Goal: Task Accomplishment & Management: Use online tool/utility

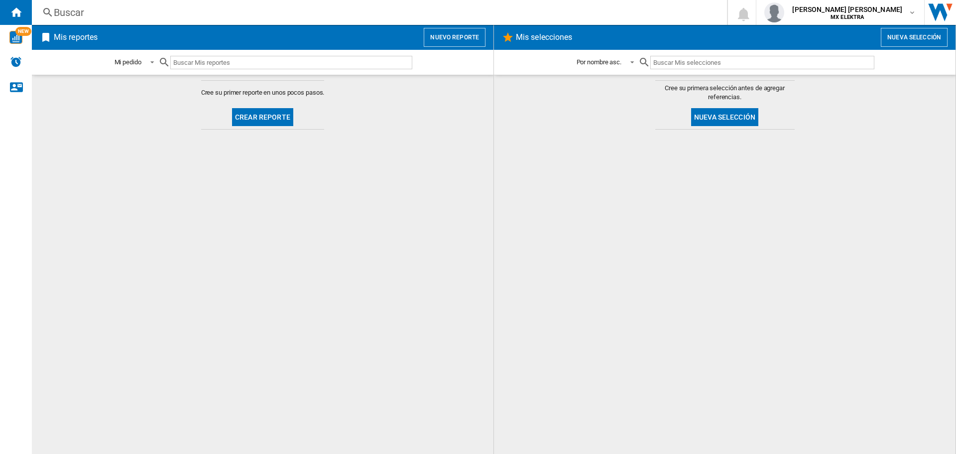
click at [462, 31] on button "Nuevo reporte" at bounding box center [455, 37] width 62 height 19
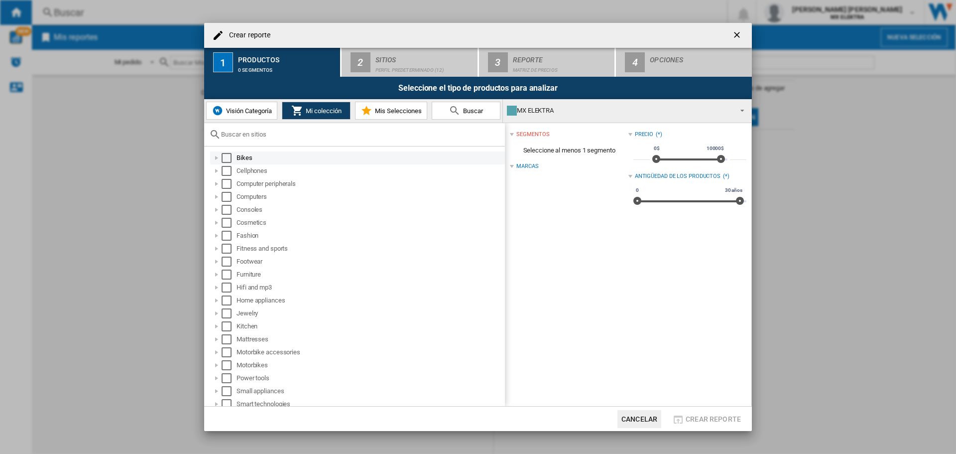
click at [225, 158] on div "Select" at bounding box center [227, 158] width 10 height 10
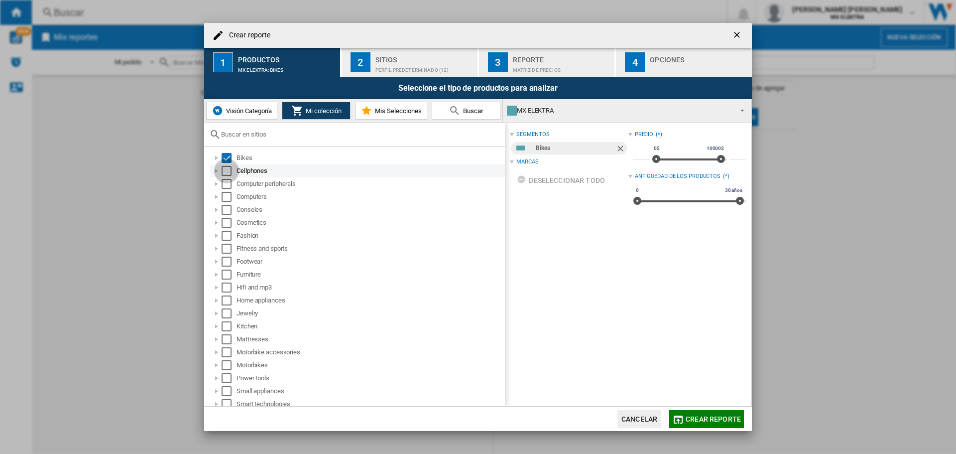
click at [228, 174] on div "Select" at bounding box center [227, 171] width 10 height 10
click at [228, 188] on div "Select" at bounding box center [227, 184] width 10 height 10
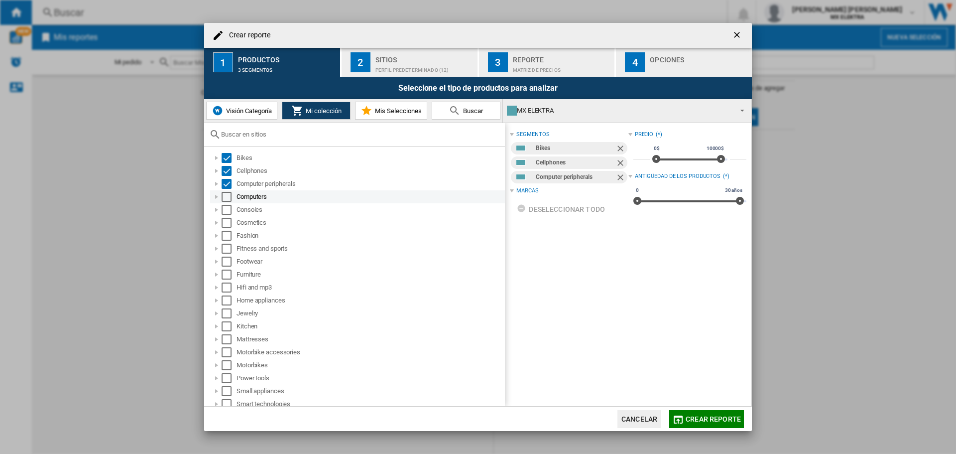
click at [229, 200] on div "Select" at bounding box center [227, 197] width 10 height 10
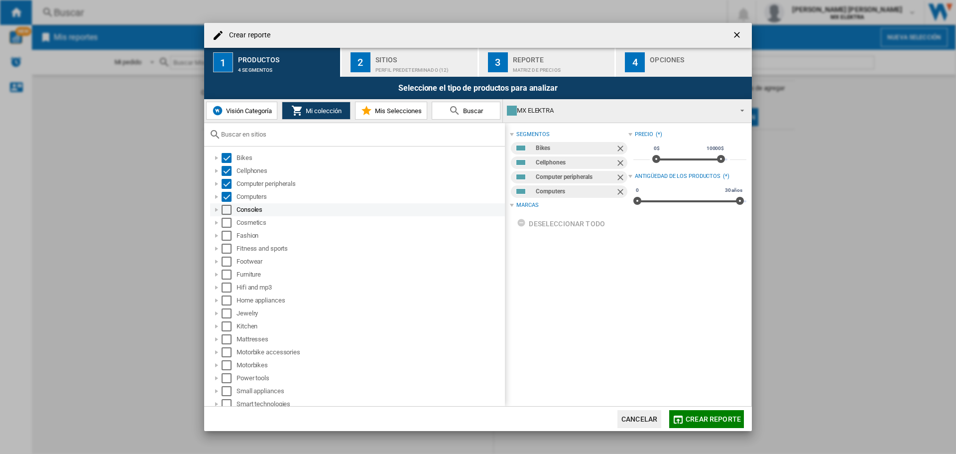
click at [229, 209] on div "Select" at bounding box center [227, 210] width 10 height 10
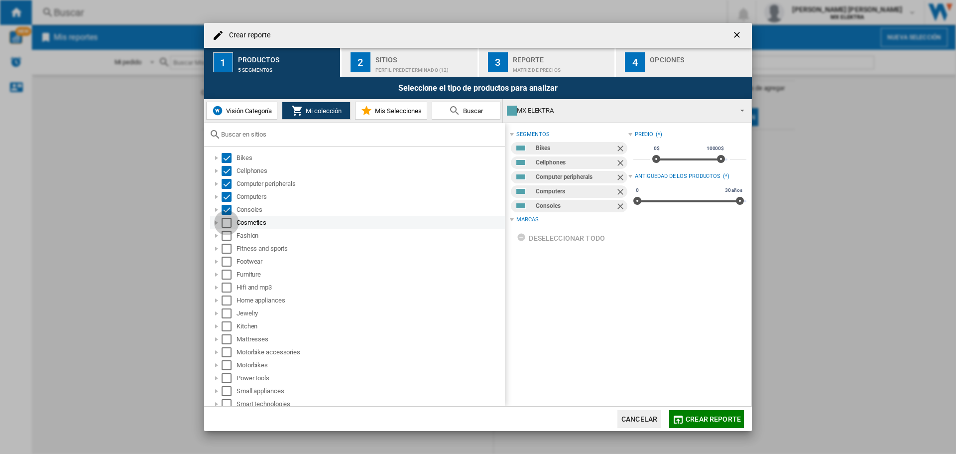
click at [228, 223] on div "Select" at bounding box center [227, 223] width 10 height 10
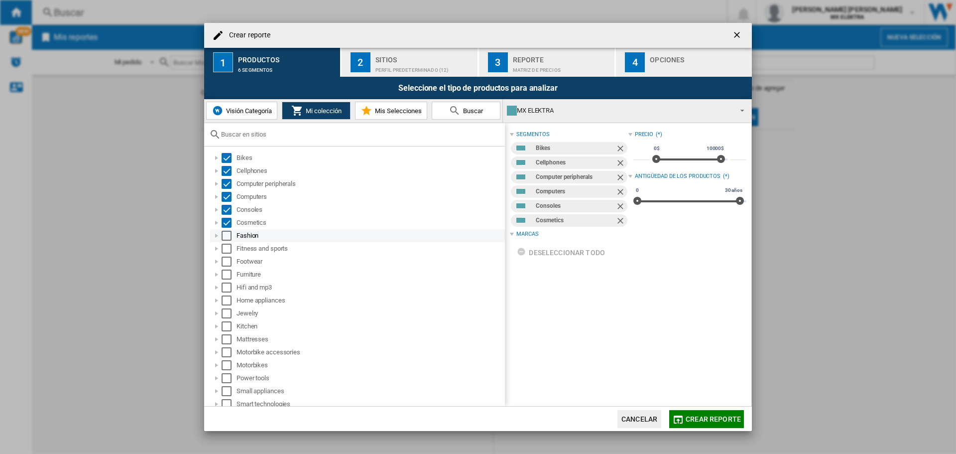
click at [228, 237] on div "Select" at bounding box center [227, 236] width 10 height 10
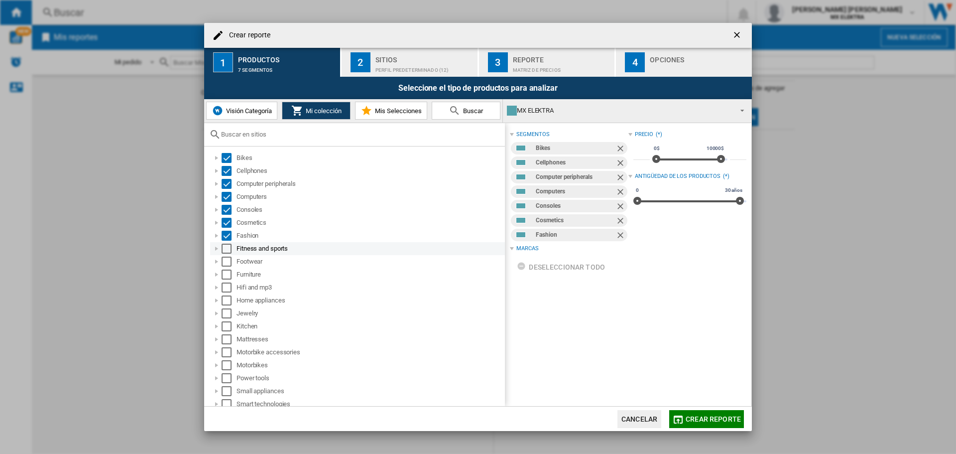
click at [228, 249] on div "Select" at bounding box center [227, 249] width 10 height 10
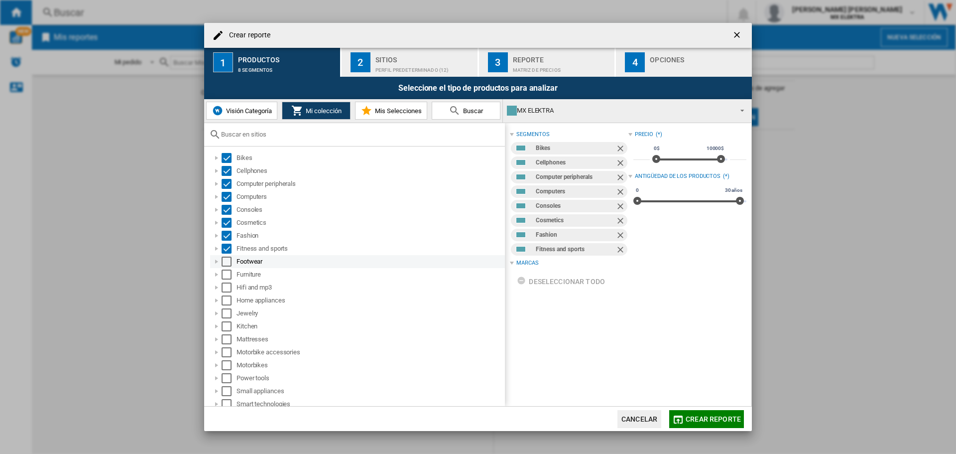
click at [227, 263] on div "Select" at bounding box center [227, 262] width 10 height 10
click at [229, 275] on div "Select" at bounding box center [227, 275] width 10 height 10
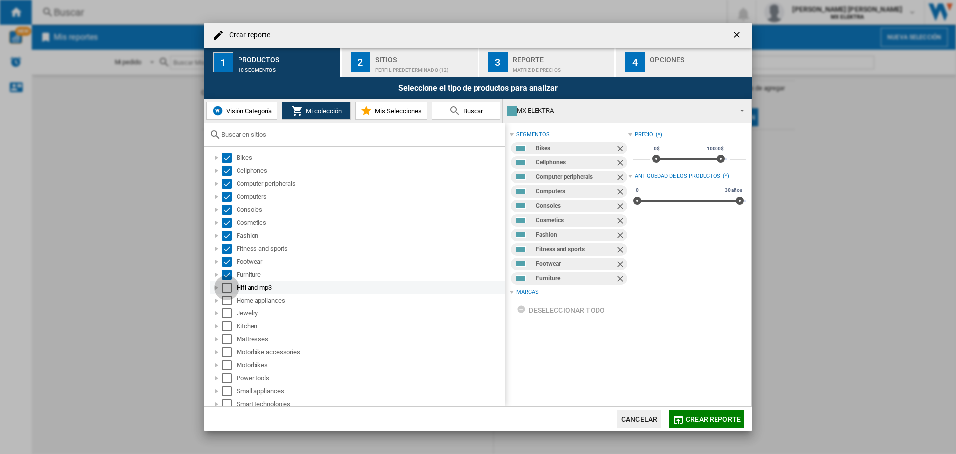
click at [227, 289] on div "Select" at bounding box center [227, 287] width 10 height 10
click at [227, 305] on div "Home appliances" at bounding box center [357, 300] width 295 height 13
click at [225, 302] on div "Select" at bounding box center [227, 300] width 10 height 10
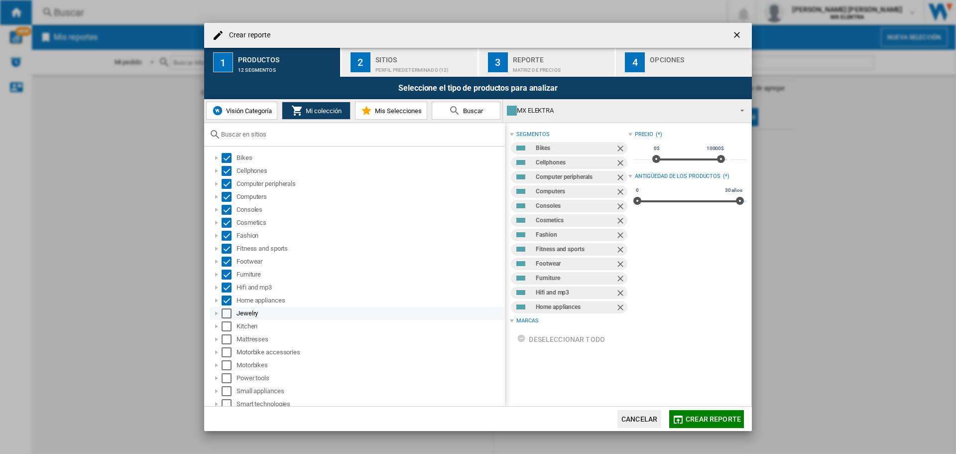
click at [226, 313] on div "Select" at bounding box center [227, 313] width 10 height 10
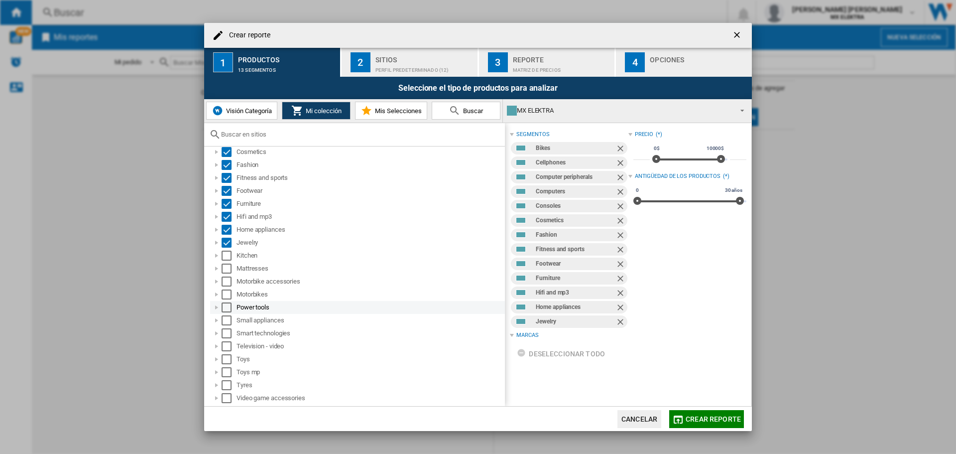
scroll to position [95, 0]
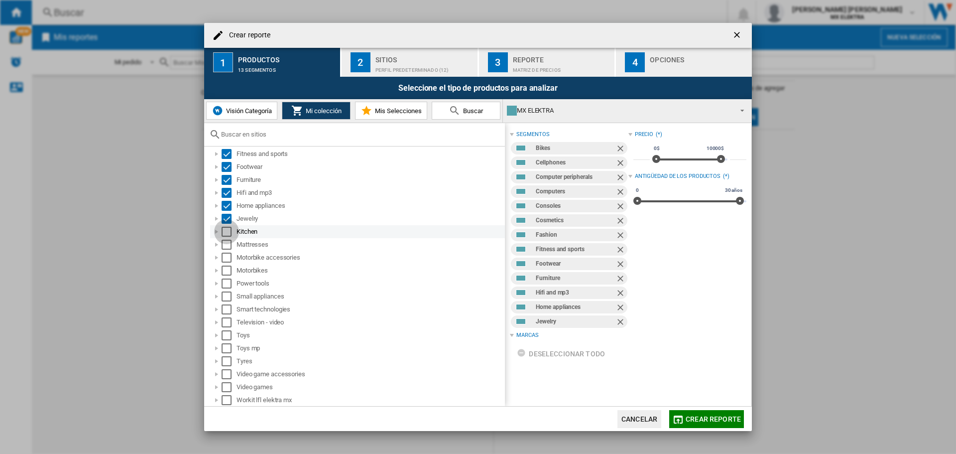
click at [227, 230] on div "Select" at bounding box center [227, 232] width 10 height 10
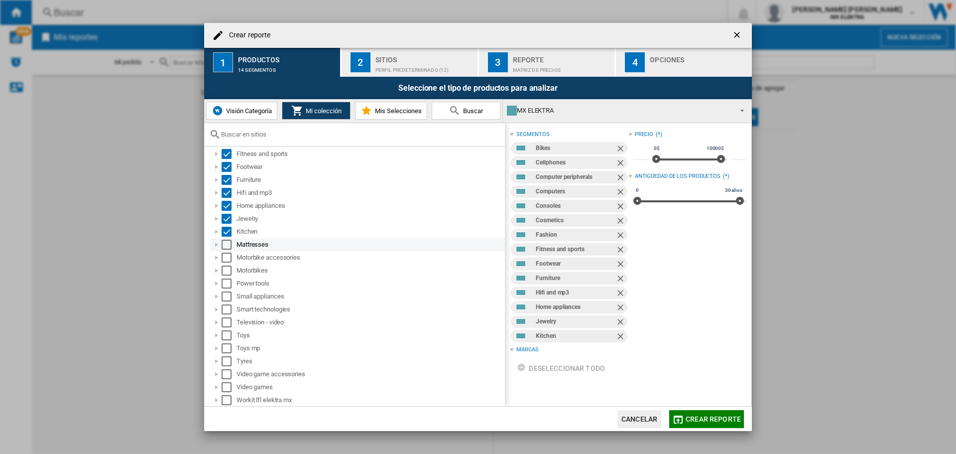
click at [227, 241] on div "Select" at bounding box center [227, 245] width 10 height 10
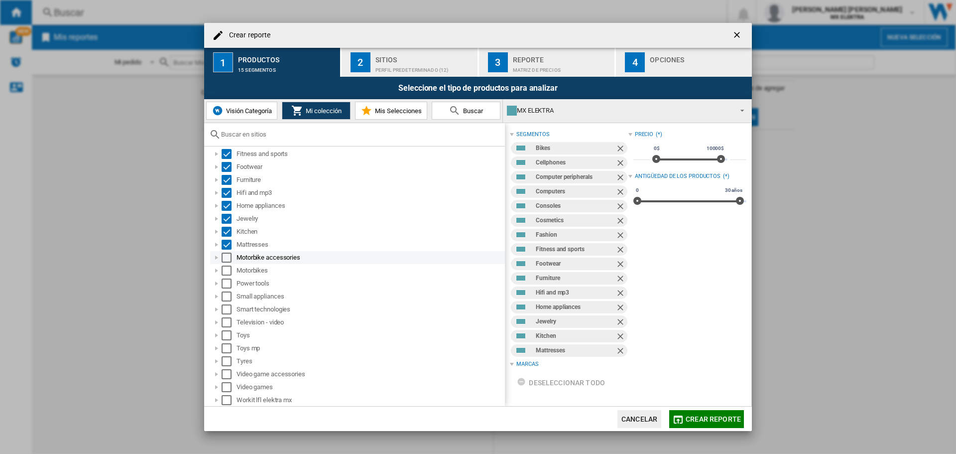
click at [227, 256] on div "Select" at bounding box center [227, 258] width 10 height 10
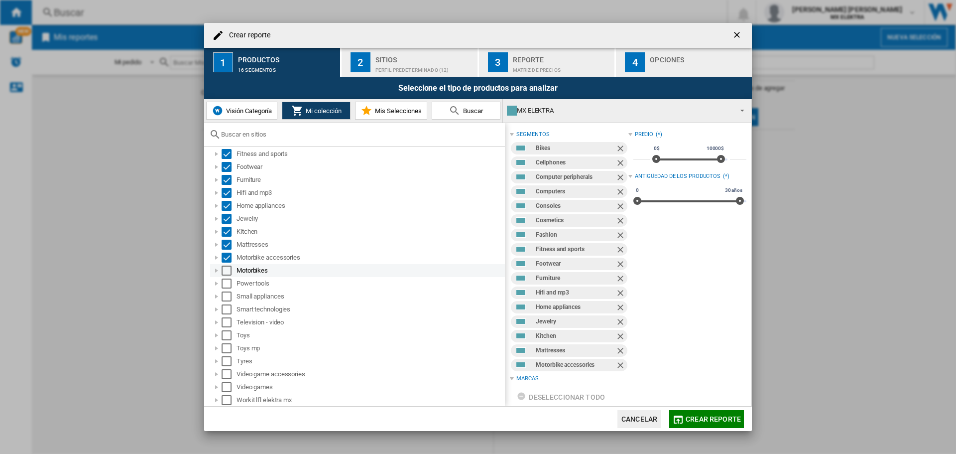
click at [228, 272] on div "Select" at bounding box center [227, 271] width 10 height 10
click at [226, 285] on div "Select" at bounding box center [227, 283] width 10 height 10
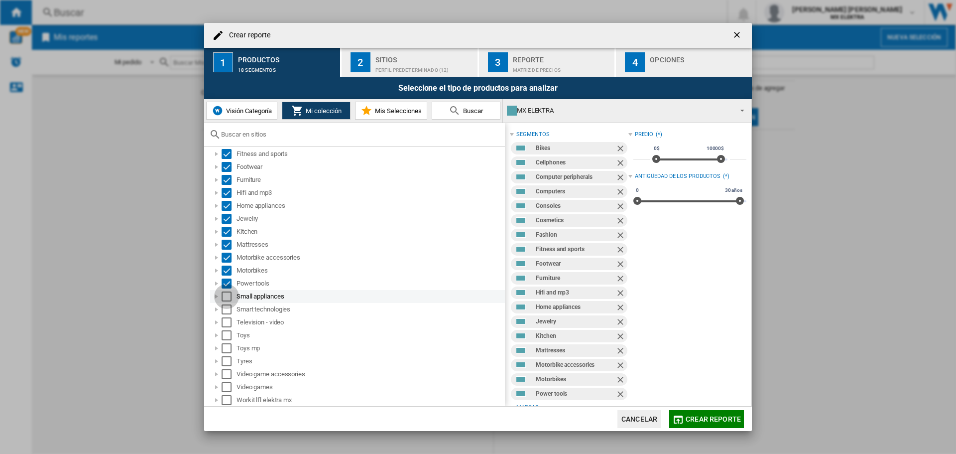
click at [227, 296] on div "Select" at bounding box center [227, 296] width 10 height 10
click at [226, 308] on div "Select" at bounding box center [227, 309] width 10 height 10
click at [226, 322] on div "Select" at bounding box center [227, 322] width 10 height 10
click at [227, 342] on div "Toys mp" at bounding box center [357, 348] width 295 height 13
click at [226, 336] on div "Select" at bounding box center [227, 335] width 10 height 10
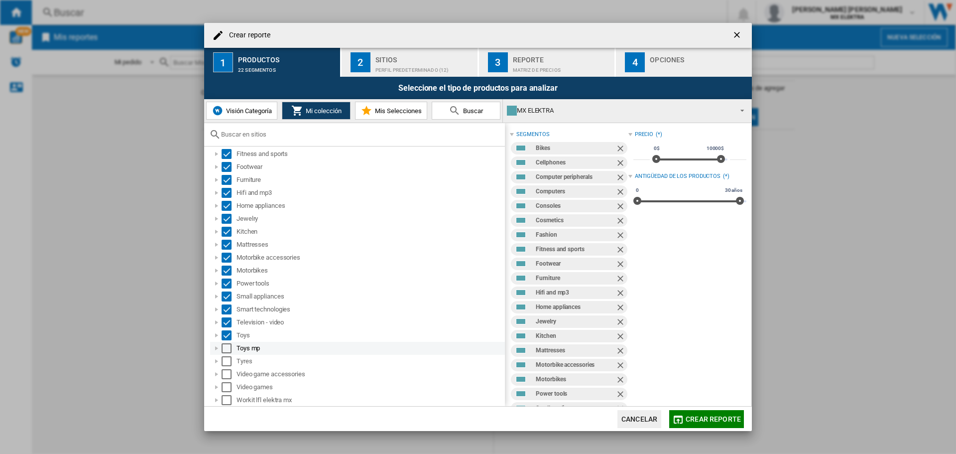
click at [226, 352] on div "Select" at bounding box center [227, 348] width 10 height 10
drag, startPoint x: 225, startPoint y: 362, endPoint x: 227, endPoint y: 373, distance: 11.1
click at [226, 362] on div "Select" at bounding box center [227, 361] width 10 height 10
click at [229, 377] on div "Select" at bounding box center [227, 374] width 10 height 10
click at [230, 388] on div "Select" at bounding box center [227, 387] width 10 height 10
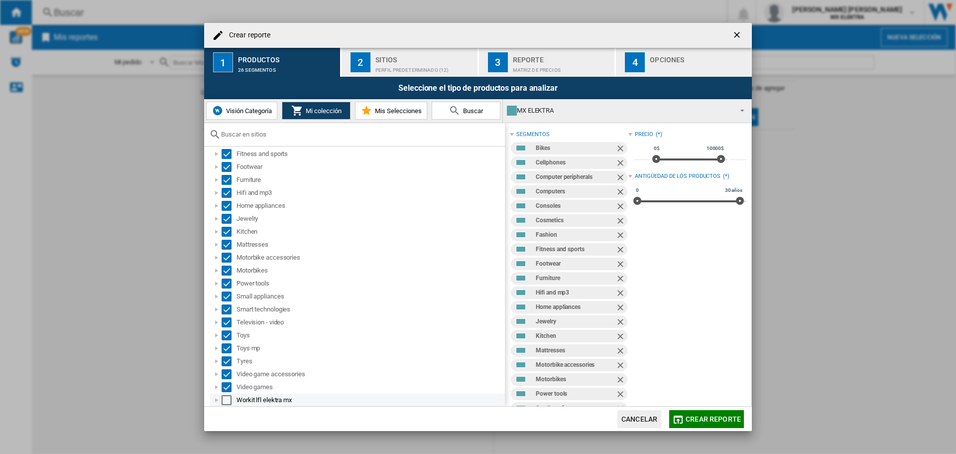
click at [227, 399] on div "Select" at bounding box center [227, 400] width 10 height 10
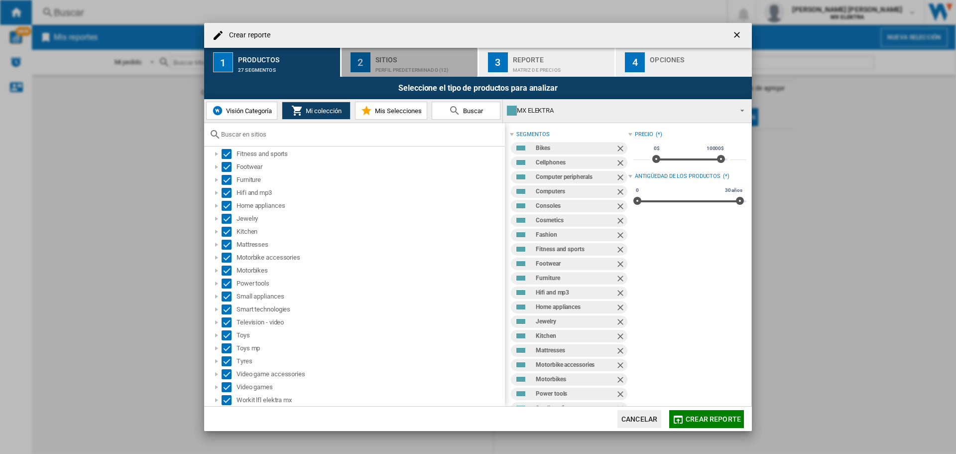
click at [382, 62] on div "Perfil predeterminado (12)" at bounding box center [425, 67] width 98 height 10
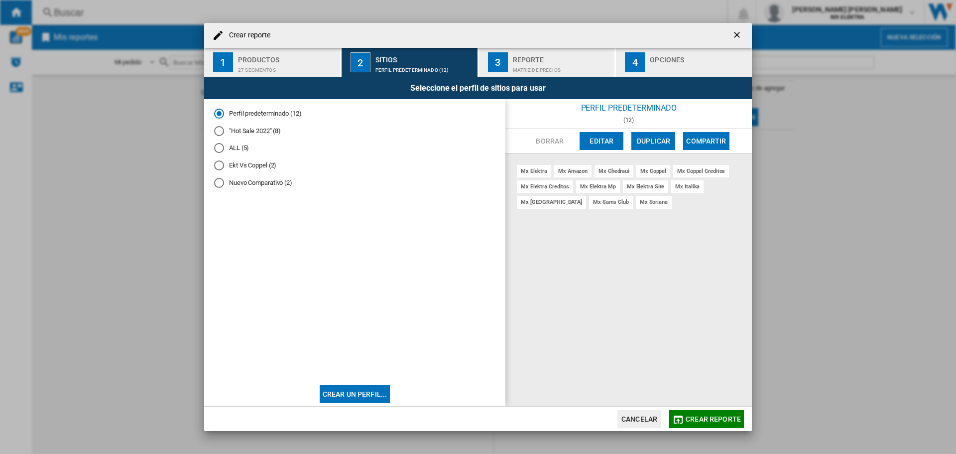
click at [266, 132] on md-radio-button ""Hot Sale 2022" (8)" at bounding box center [354, 130] width 281 height 9
click at [704, 418] on span "Crear reporte" at bounding box center [713, 419] width 55 height 8
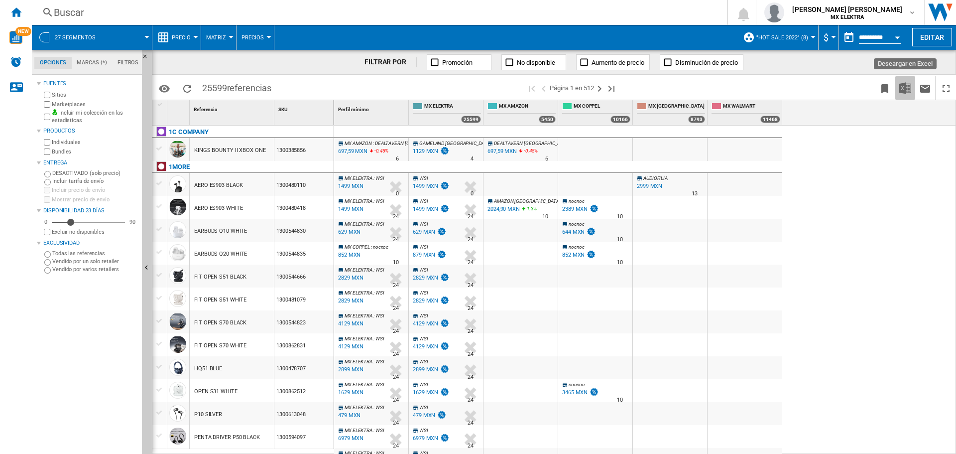
click at [908, 88] on img "Descargar en Excel" at bounding box center [906, 88] width 12 height 12
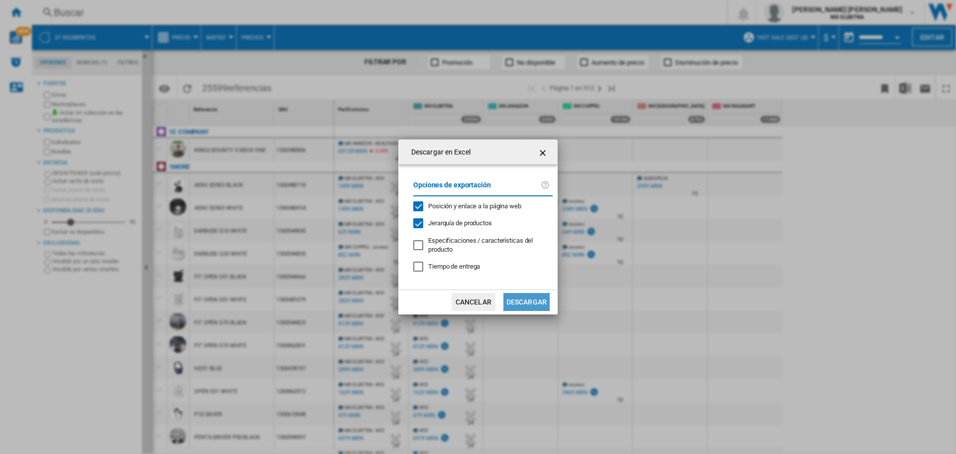
click at [541, 302] on button "Descargar" at bounding box center [527, 302] width 46 height 18
